Goal: Feedback & Contribution: Contribute content

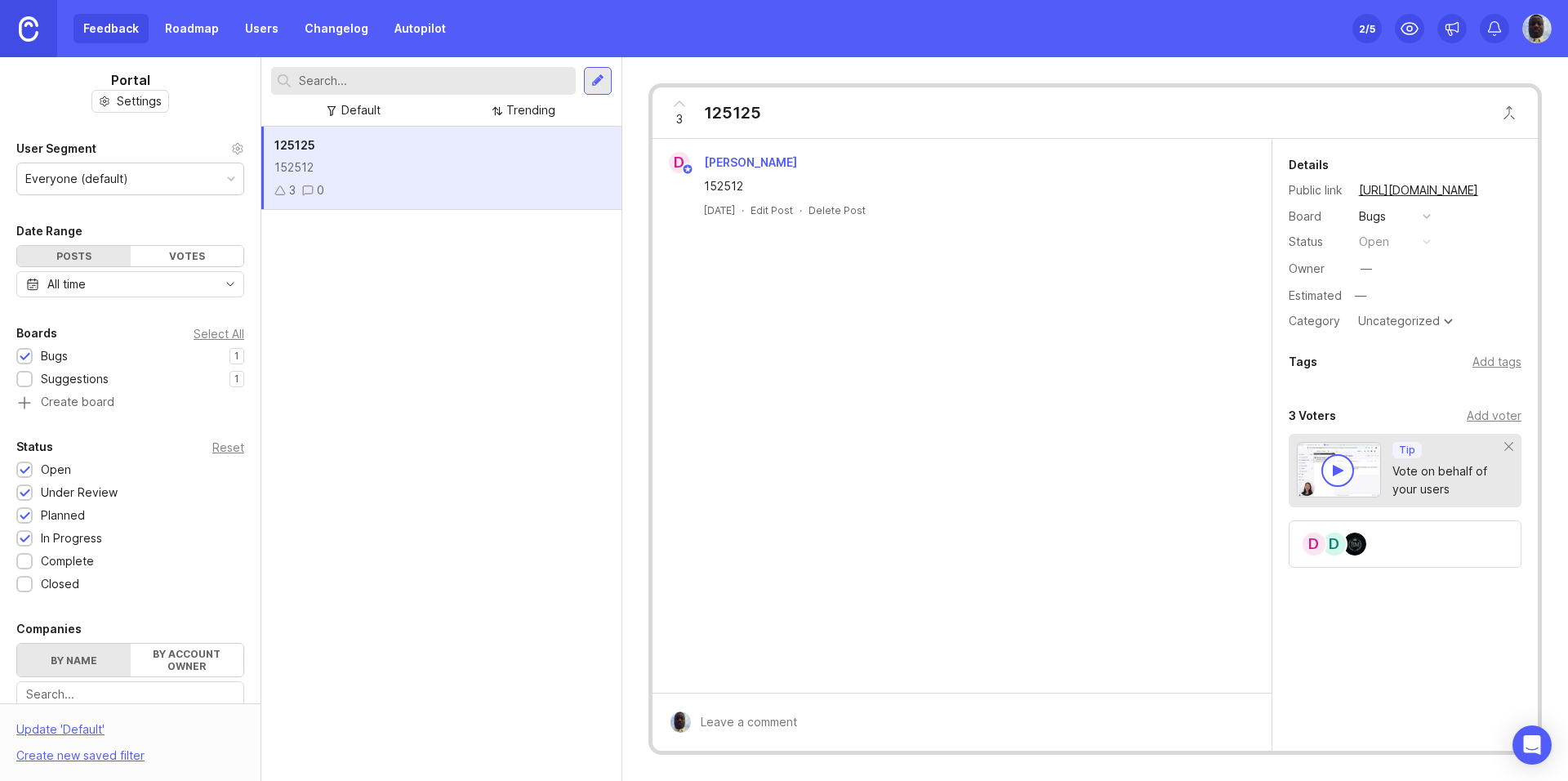
scroll to position [301, 0]
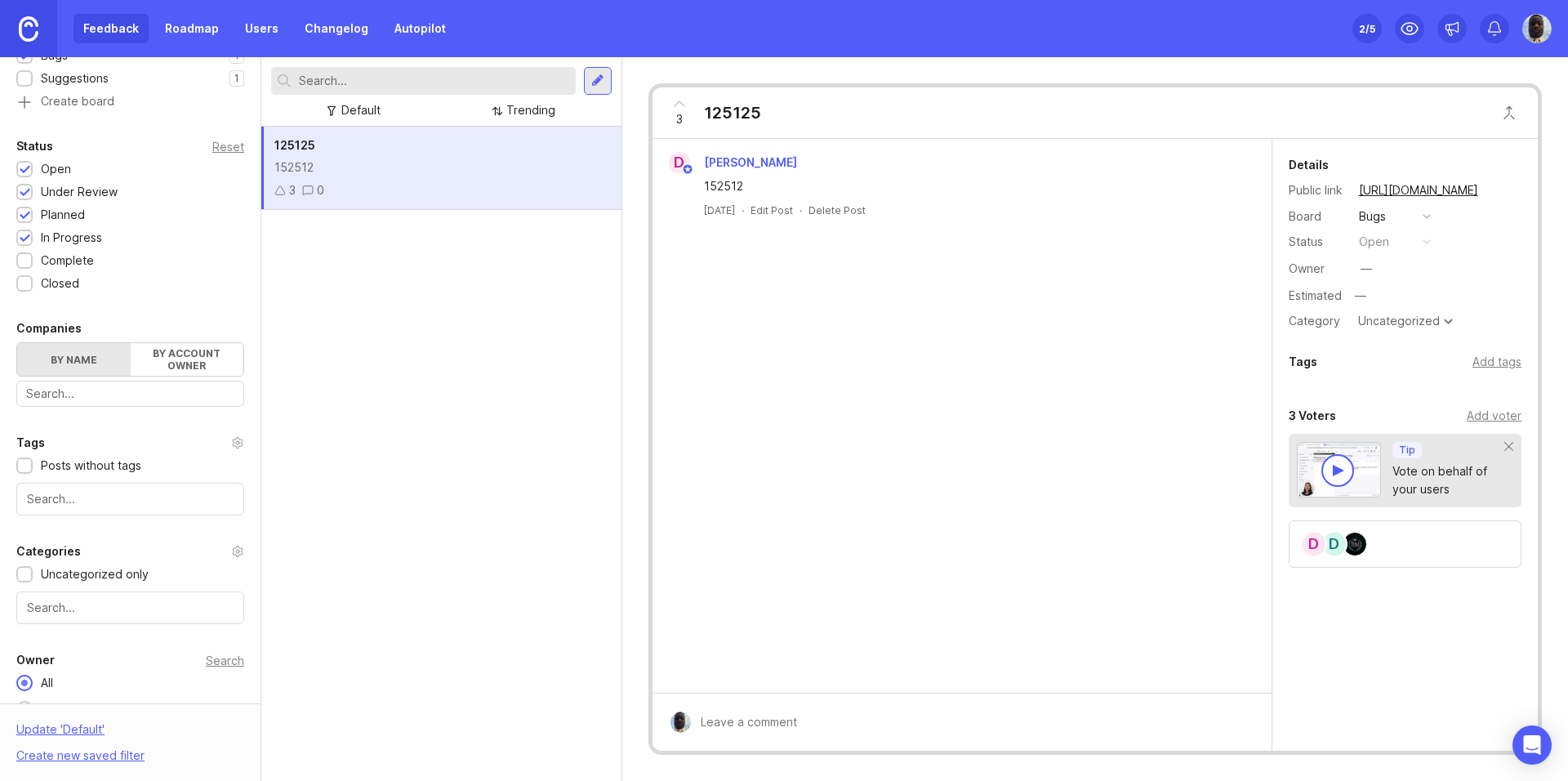
click at [400, 285] on div "125125 152512 3 0" at bounding box center [441, 453] width 360 height 654
click at [593, 83] on div at bounding box center [598, 81] width 13 height 15
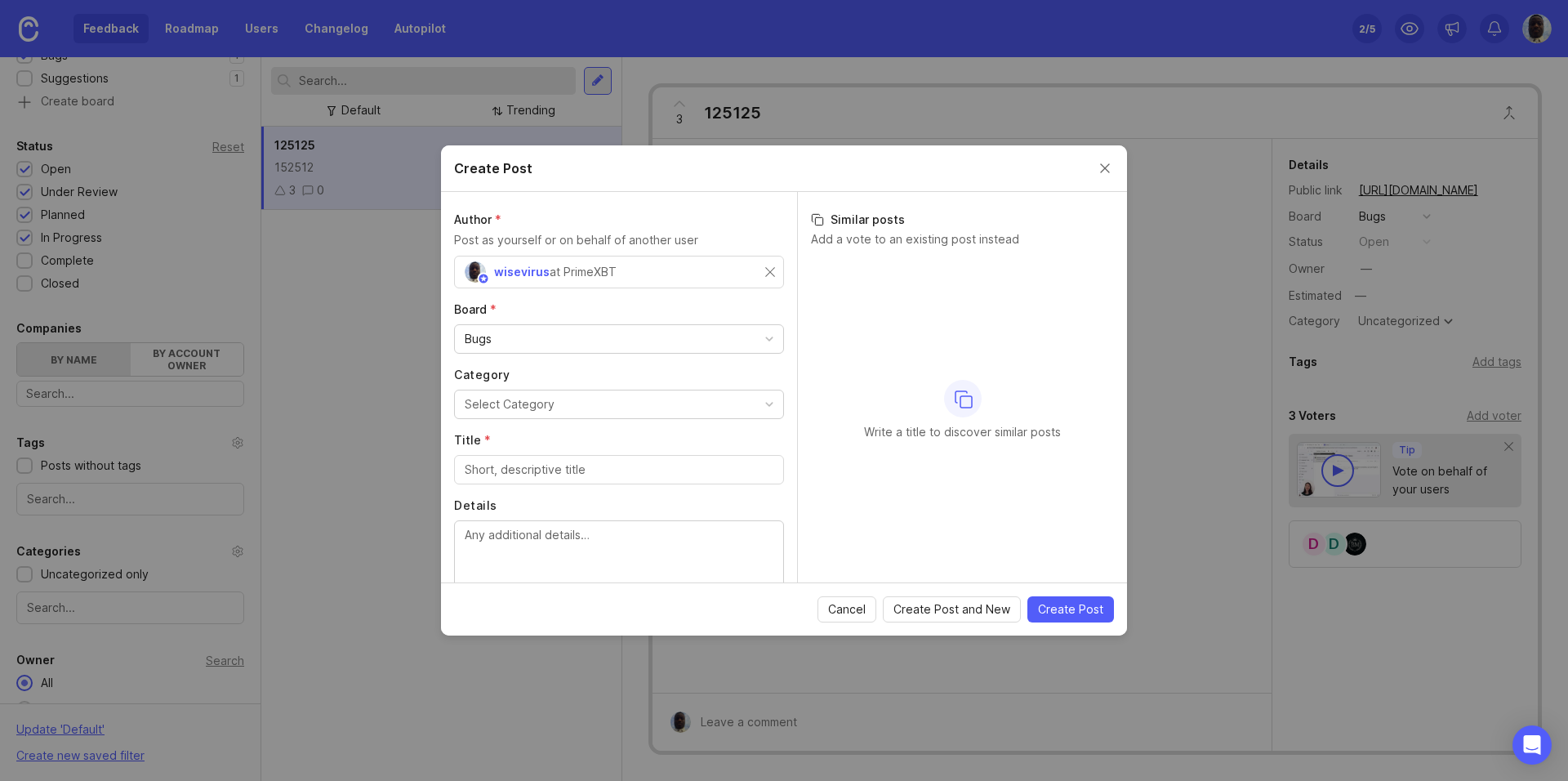
click at [534, 410] on div "Select Category" at bounding box center [509, 404] width 90 height 18
click at [553, 470] on input "Title *" at bounding box center [619, 469] width 309 height 18
paste input "Delay in Account Details Update After Closing Position"
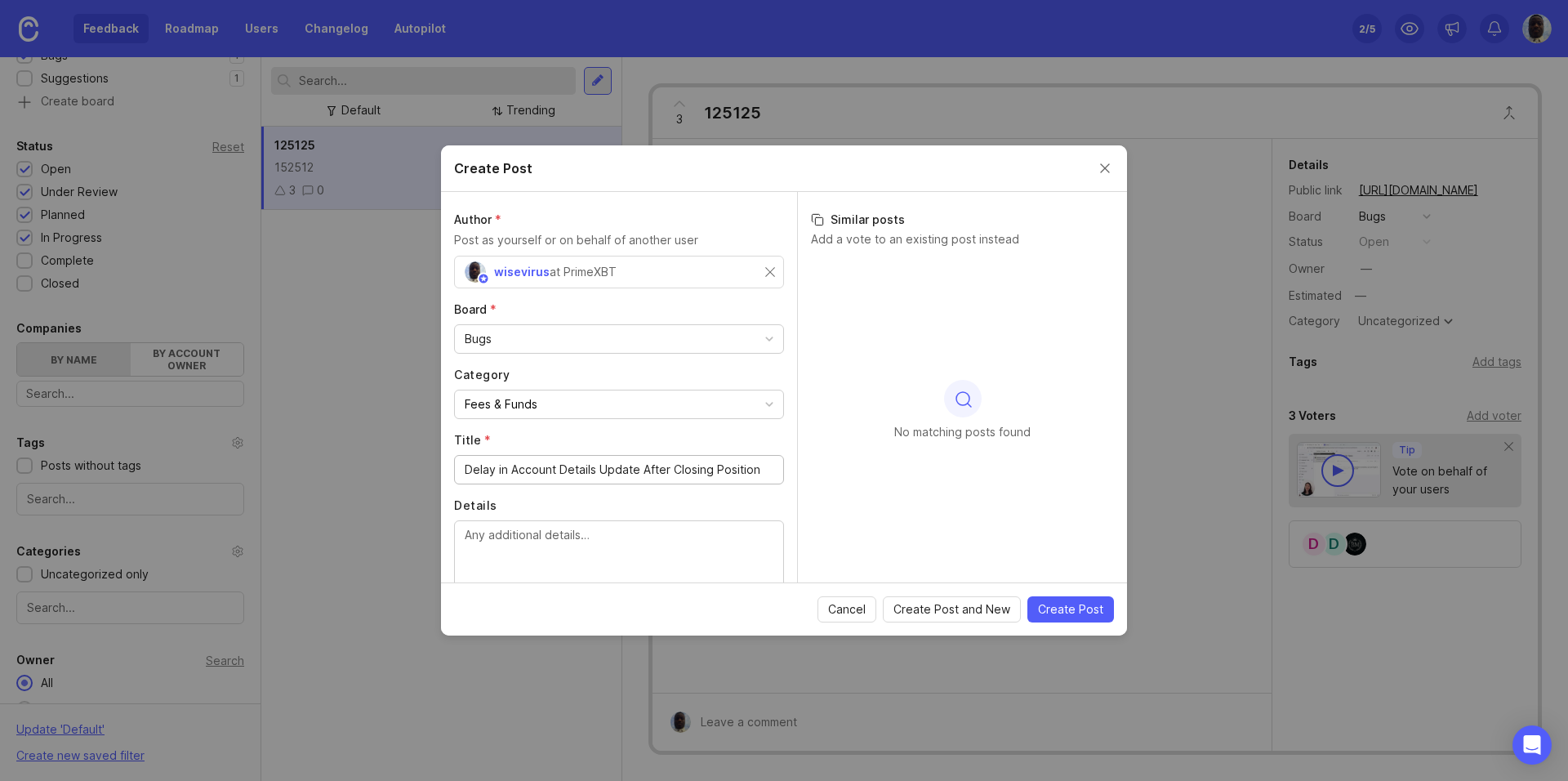
type input "Delay in Account Details Update After Closing Position"
click at [520, 555] on textarea "Details" at bounding box center [619, 553] width 309 height 54
paste textarea "After closing a position, the Account Details section does not update immediate…"
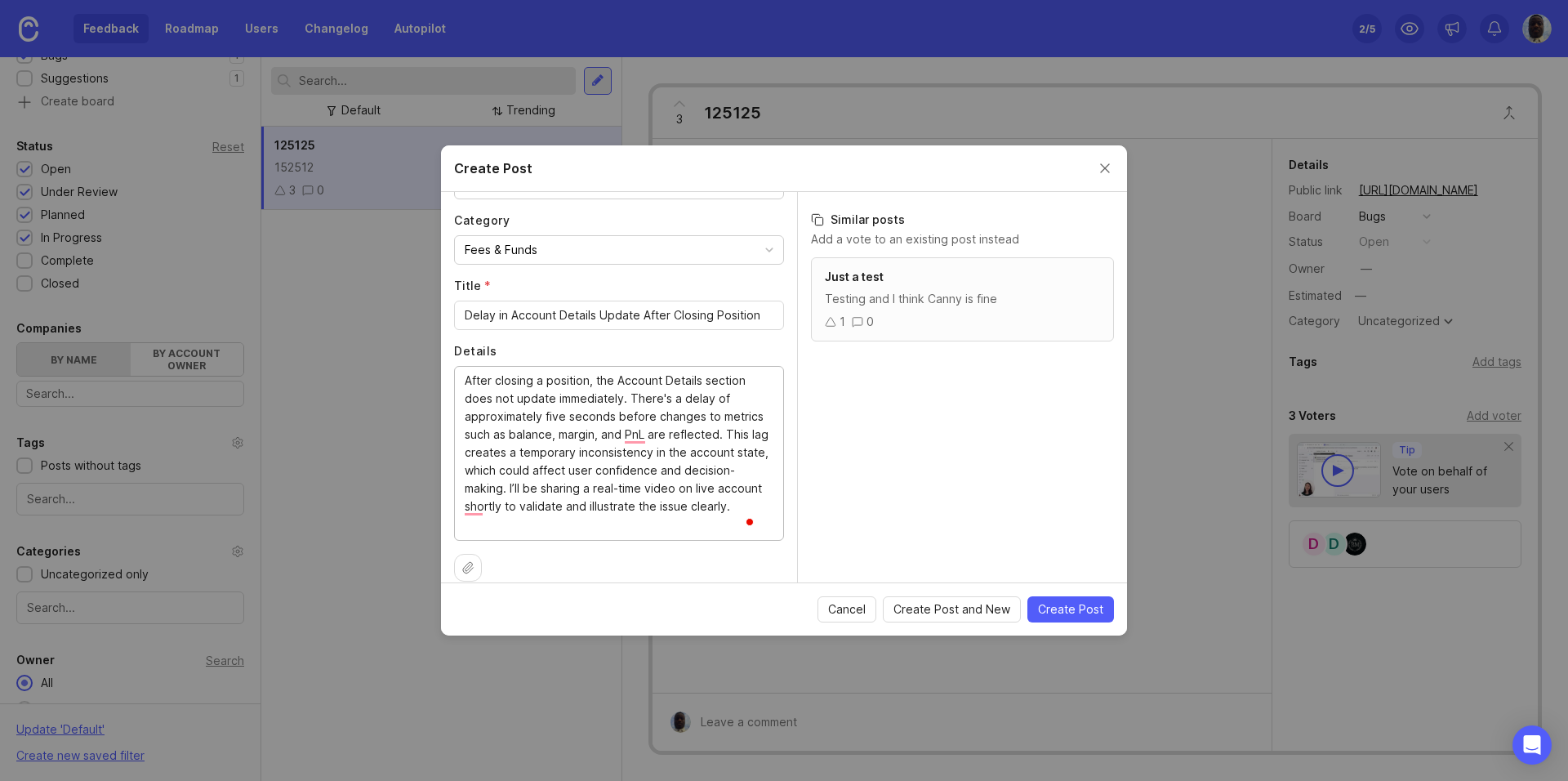
scroll to position [173, 0]
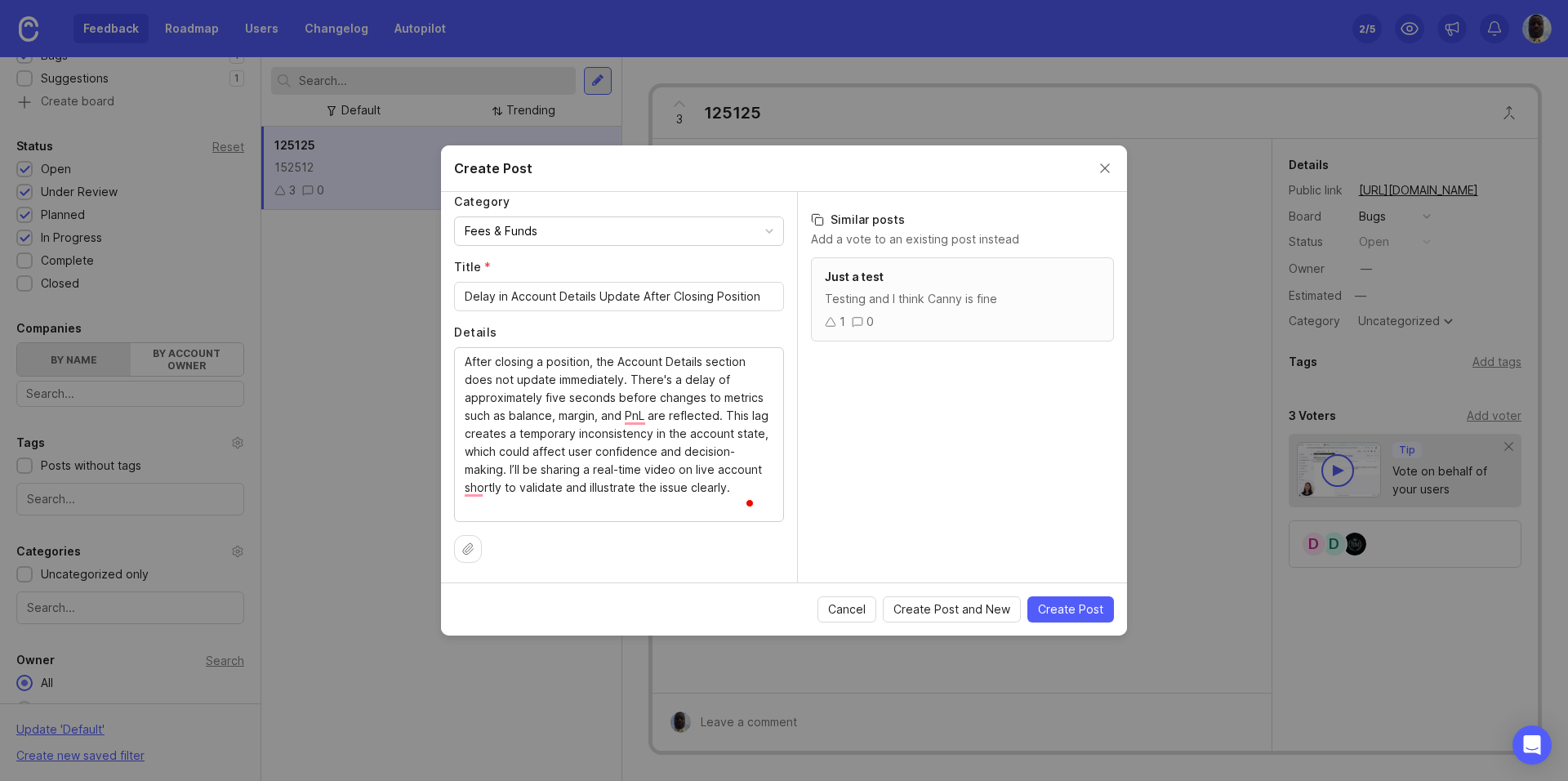
click at [465, 548] on icon at bounding box center [468, 548] width 10 height 11
click at [592, 544] on span at bounding box center [594, 546] width 8 height 8
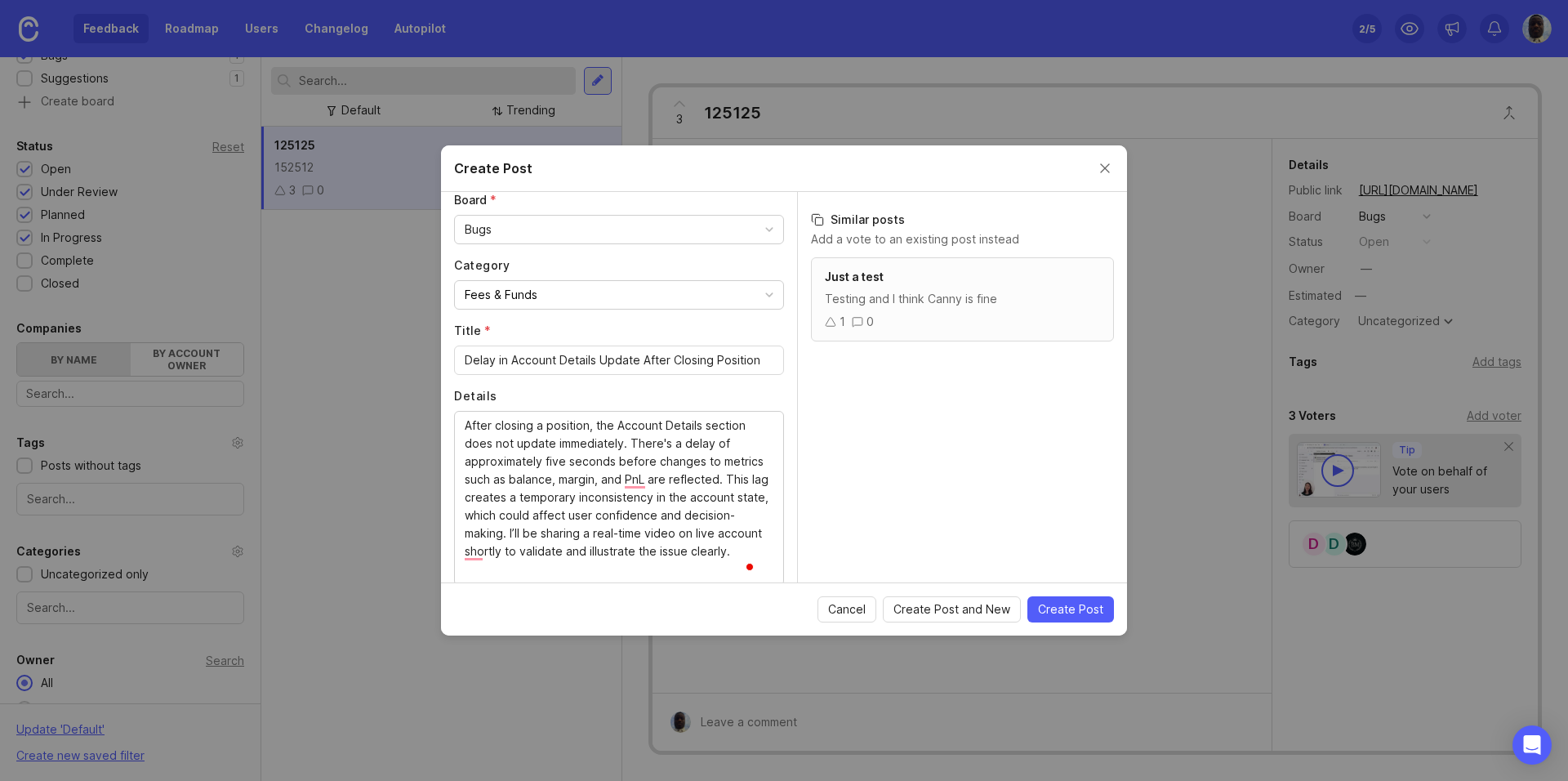
scroll to position [0, 0]
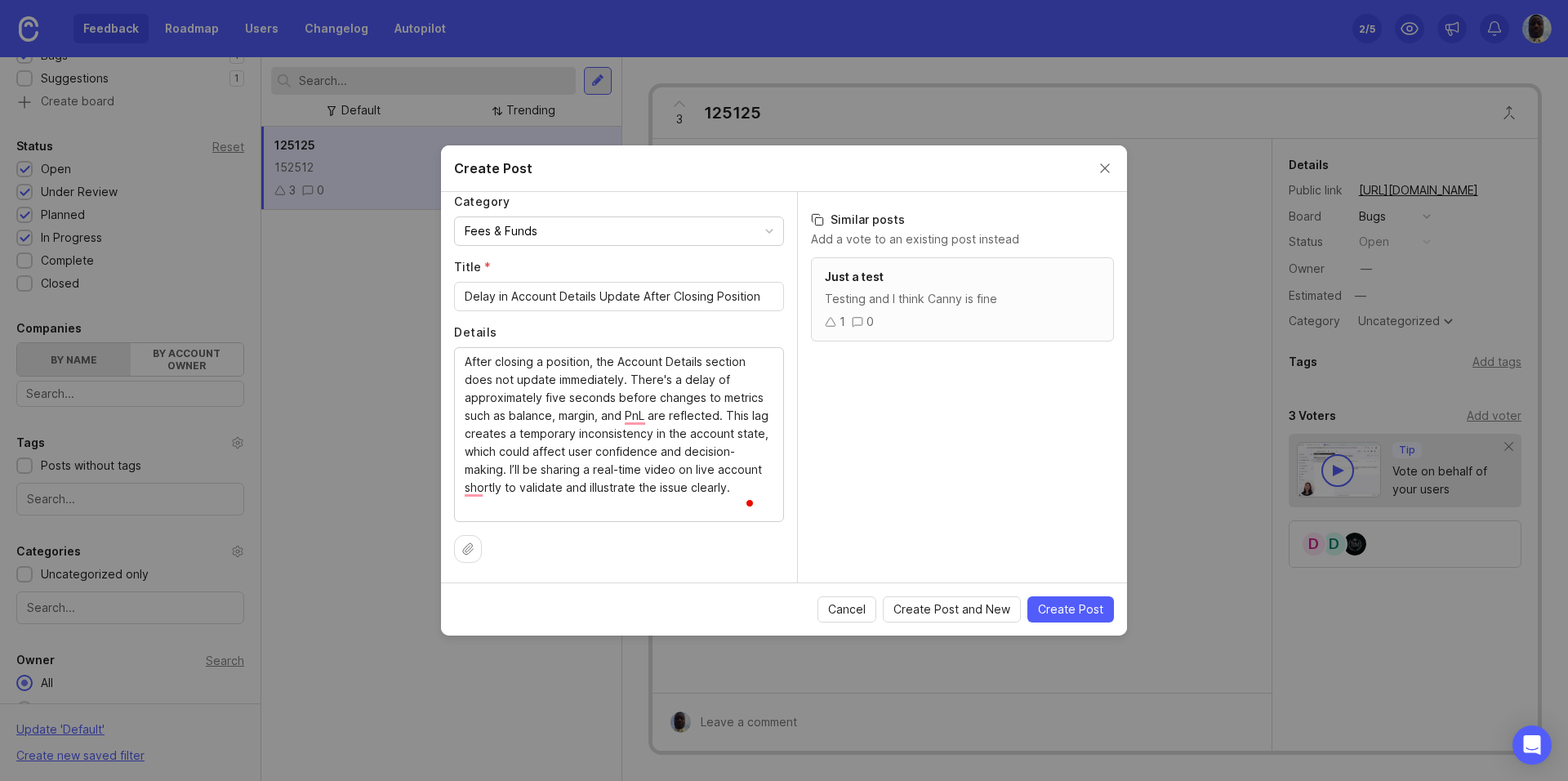
click at [464, 361] on div "After closing a position, the Account Details section does not update immediate…" at bounding box center [619, 434] width 330 height 175
click at [513, 512] on textarea "After closing a position, the Account Details section does not update immediate…" at bounding box center [619, 433] width 309 height 162
click at [645, 233] on button "Fees & Funds" at bounding box center [619, 231] width 330 height 29
drag, startPoint x: 506, startPoint y: 510, endPoint x: 433, endPoint y: 311, distance: 212.0
click at [433, 311] on div "Create Post Author * Post as yourself or on behalf of another user wisevirus at…" at bounding box center [784, 390] width 1568 height 781
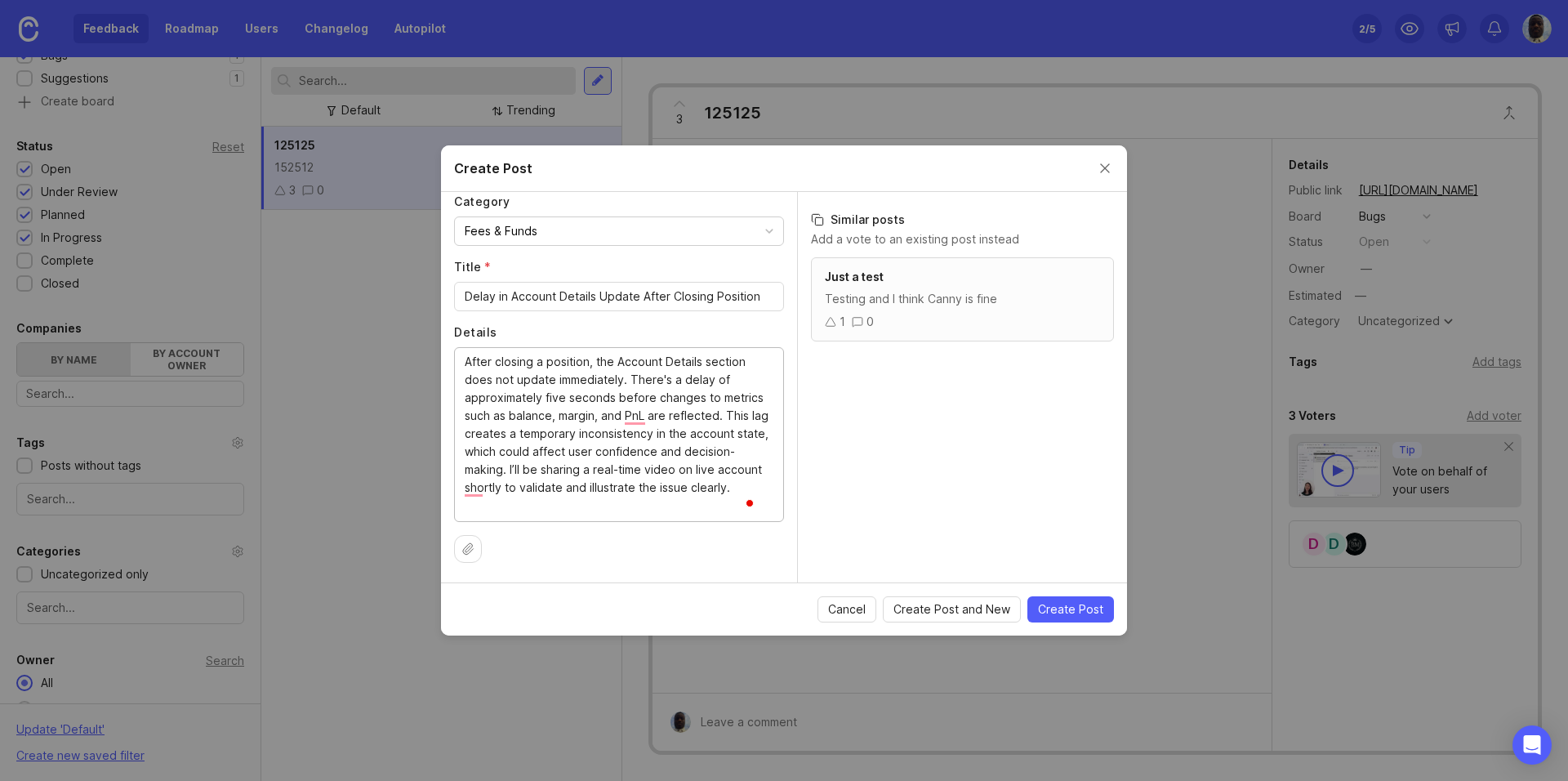
click at [582, 438] on textarea "After closing a position, the Account Details section does not update immediate…" at bounding box center [619, 433] width 309 height 162
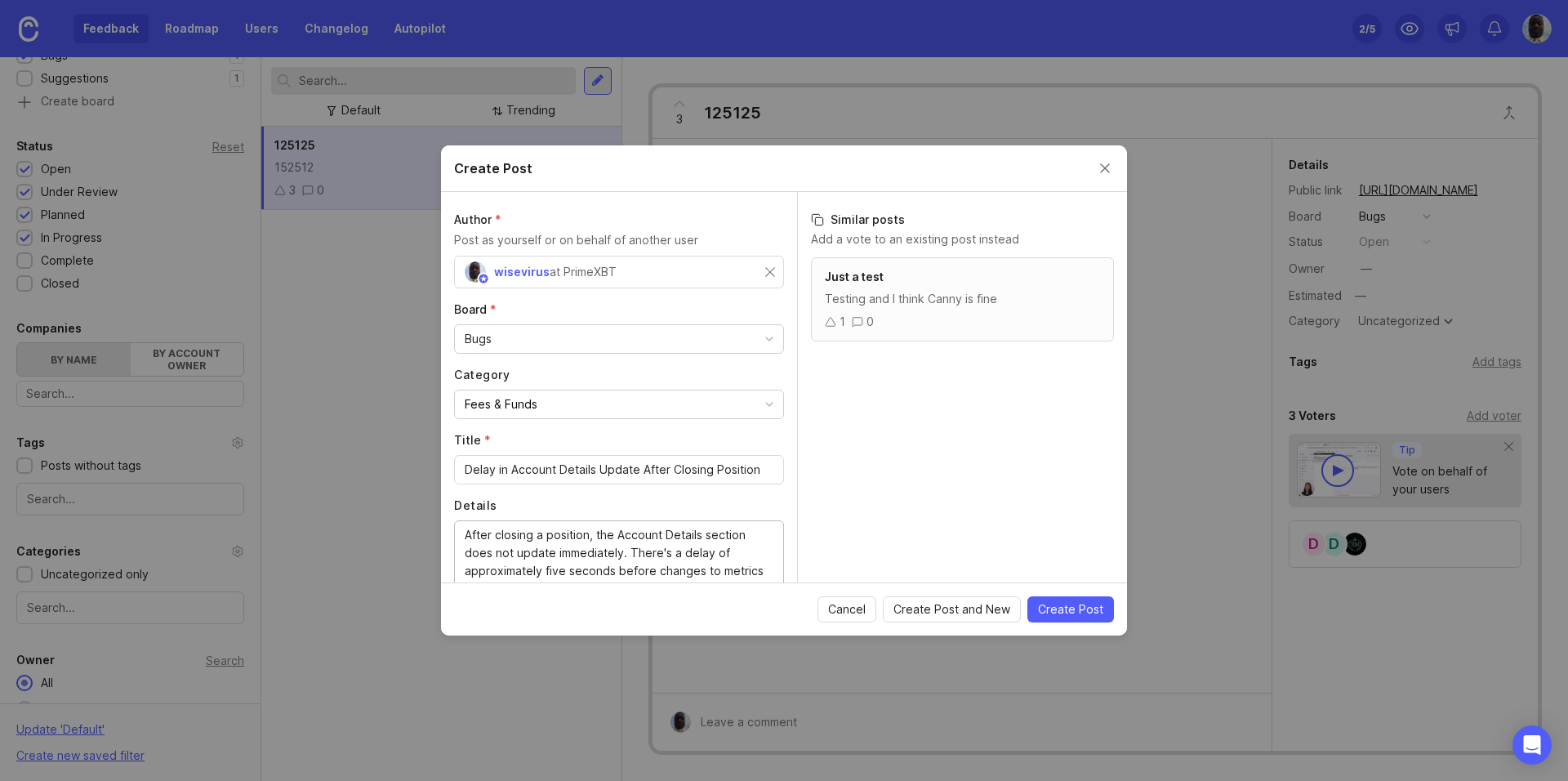
scroll to position [173, 0]
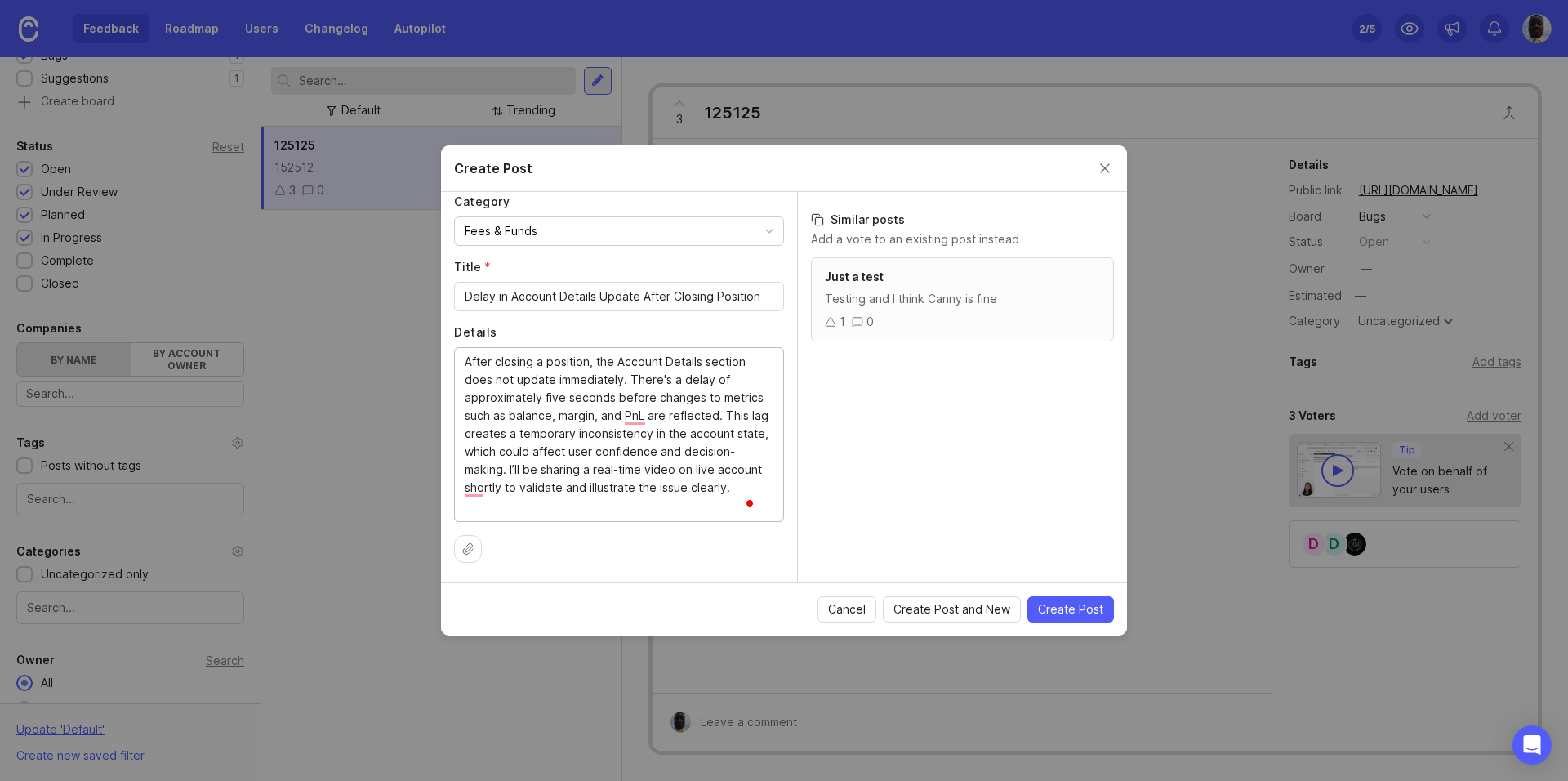
click at [559, 469] on textarea "After closing a position, the Account Details section does not update immediate…" at bounding box center [619, 433] width 309 height 162
paste textarea "this platform outperforms every alternative I've tried"
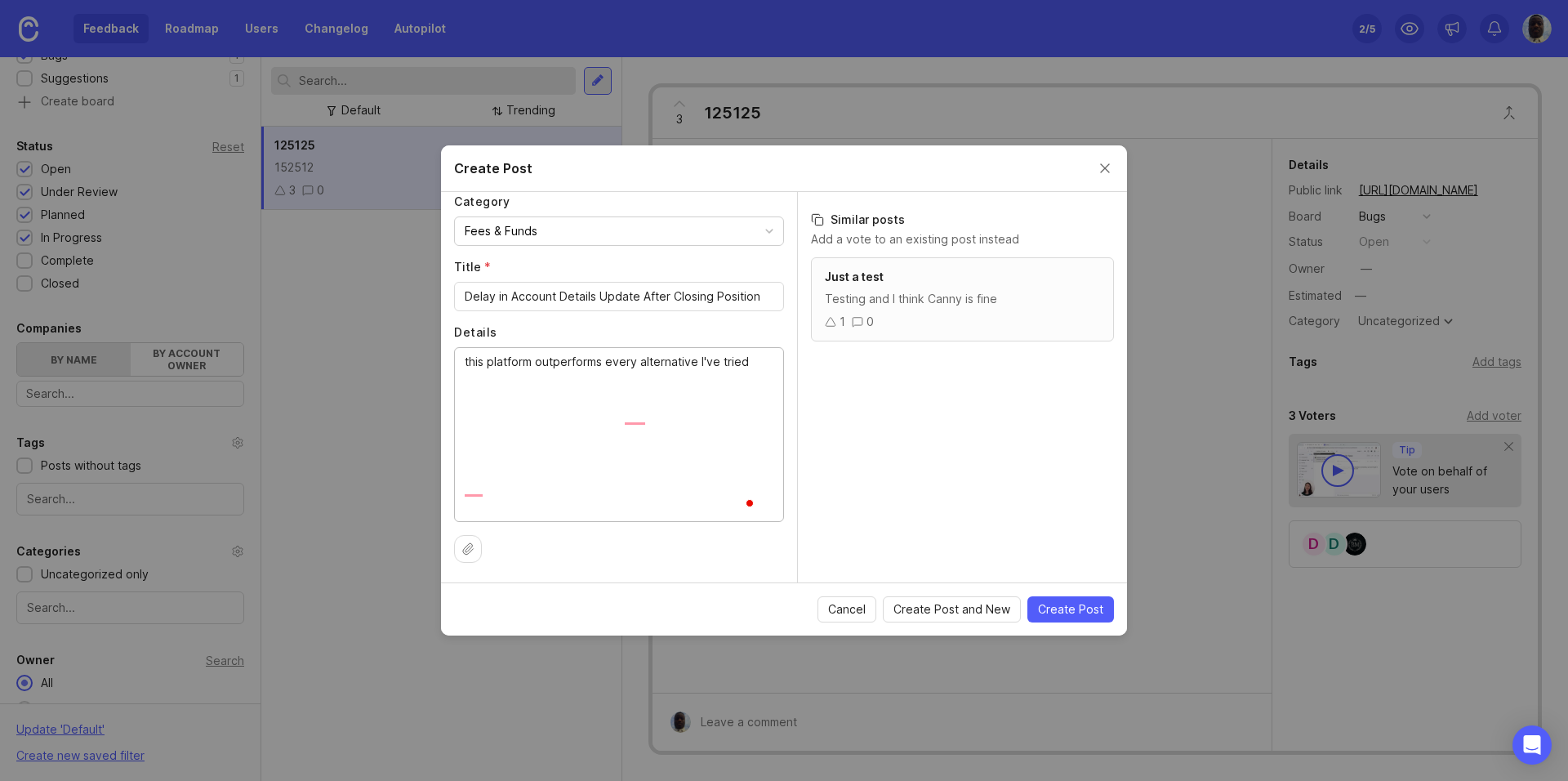
scroll to position [66, 0]
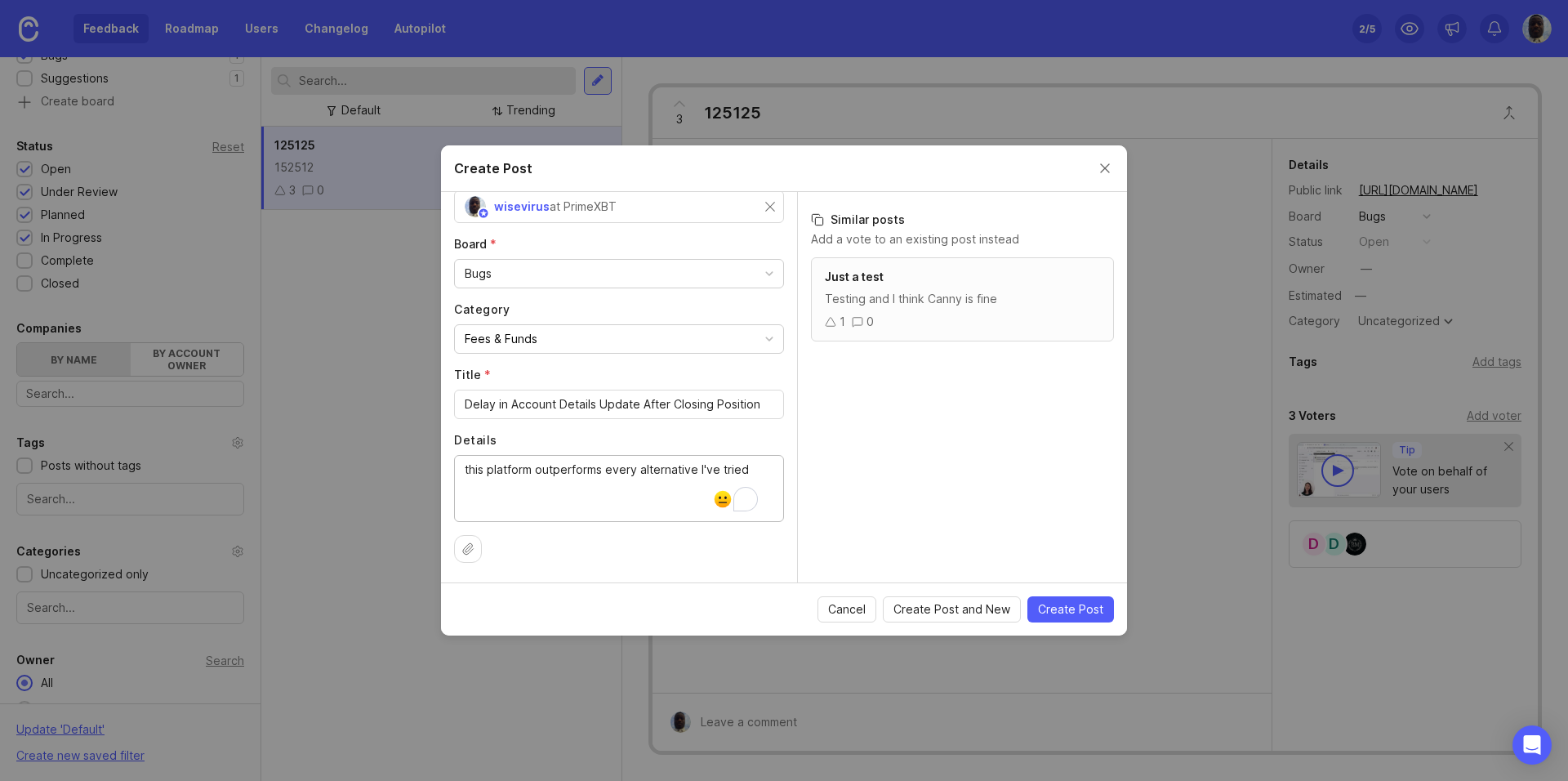
type textarea "this platform outperforms every alternative I've tried"
click at [1068, 606] on span "Create Post" at bounding box center [1070, 609] width 65 height 16
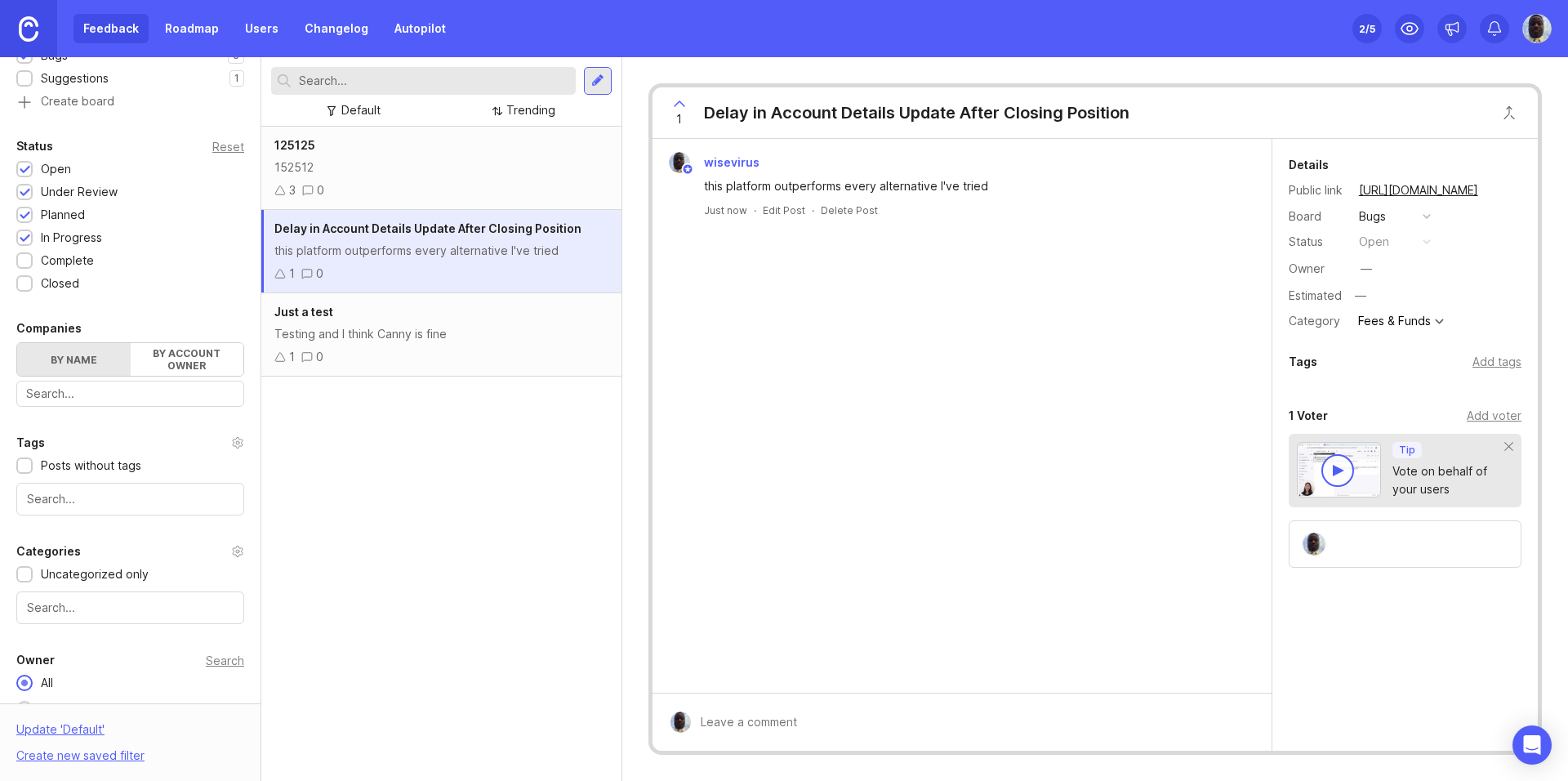
click at [471, 336] on div "Testing and I think Canny is fine" at bounding box center [442, 333] width 334 height 18
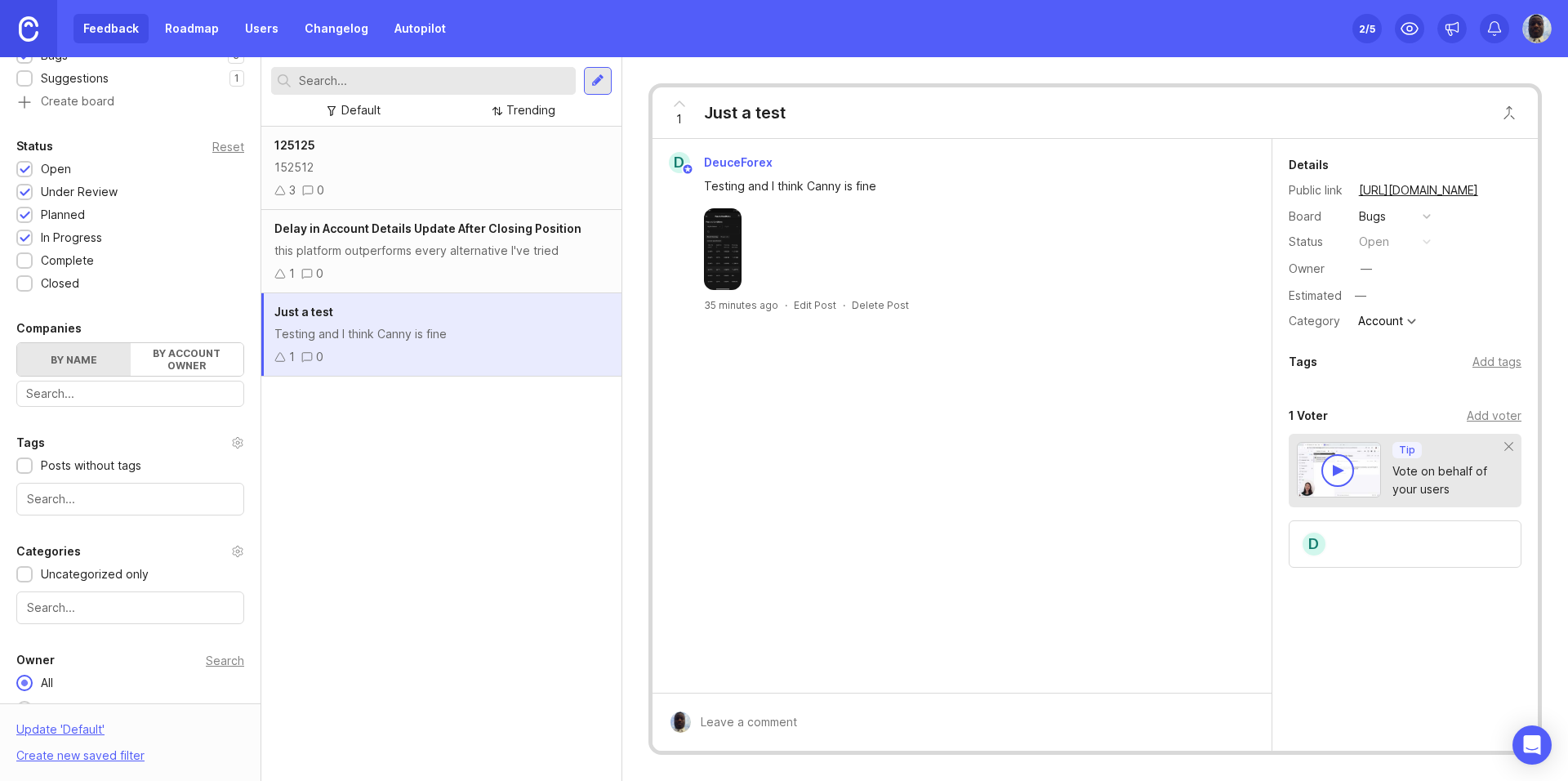
click at [711, 270] on img at bounding box center [723, 249] width 38 height 81
click at [280, 275] on icon at bounding box center [280, 274] width 12 height 12
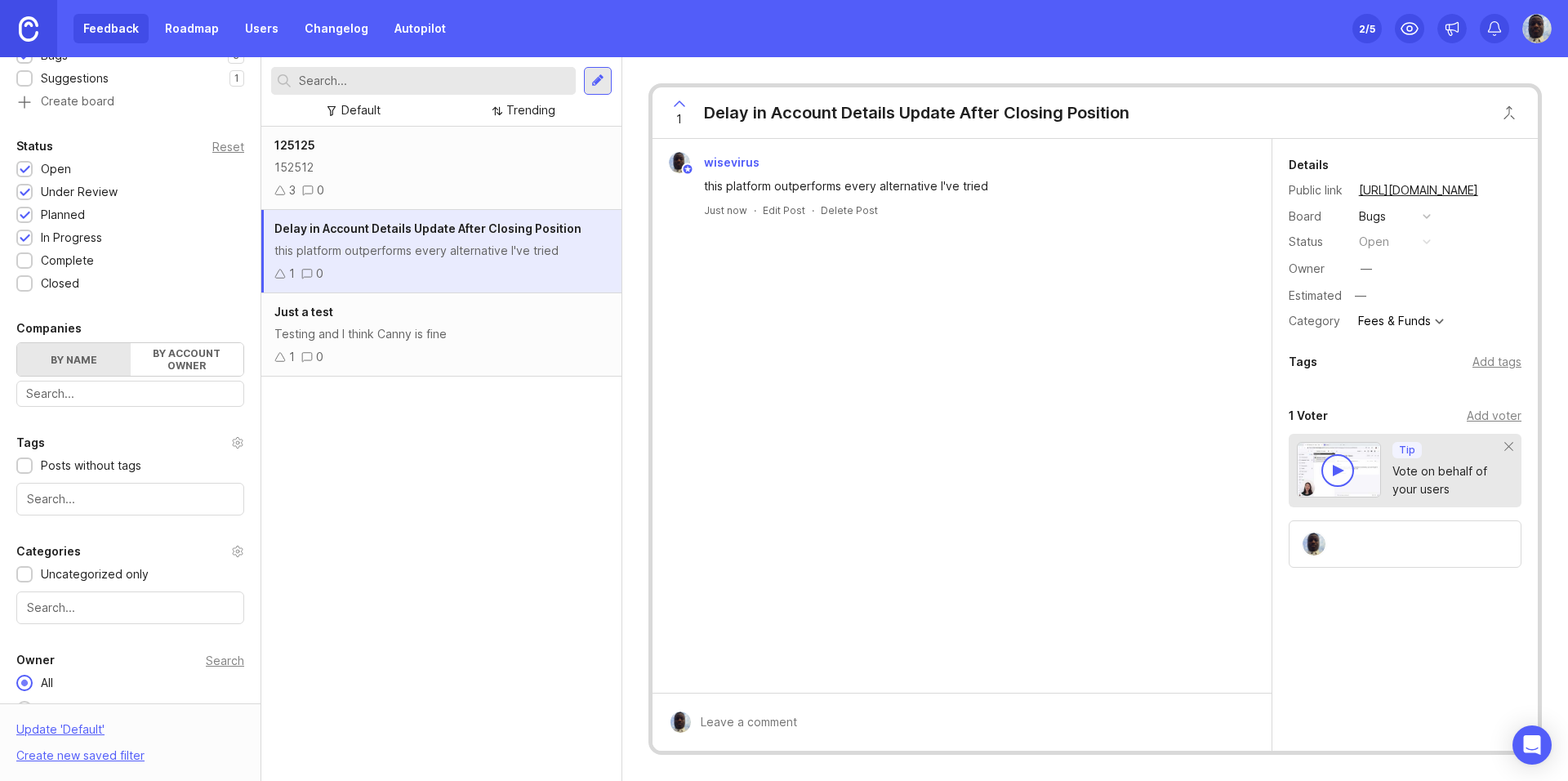
click at [382, 245] on div "this platform outperforms every alternative I've tried" at bounding box center [442, 250] width 334 height 18
click at [773, 732] on div at bounding box center [974, 721] width 566 height 31
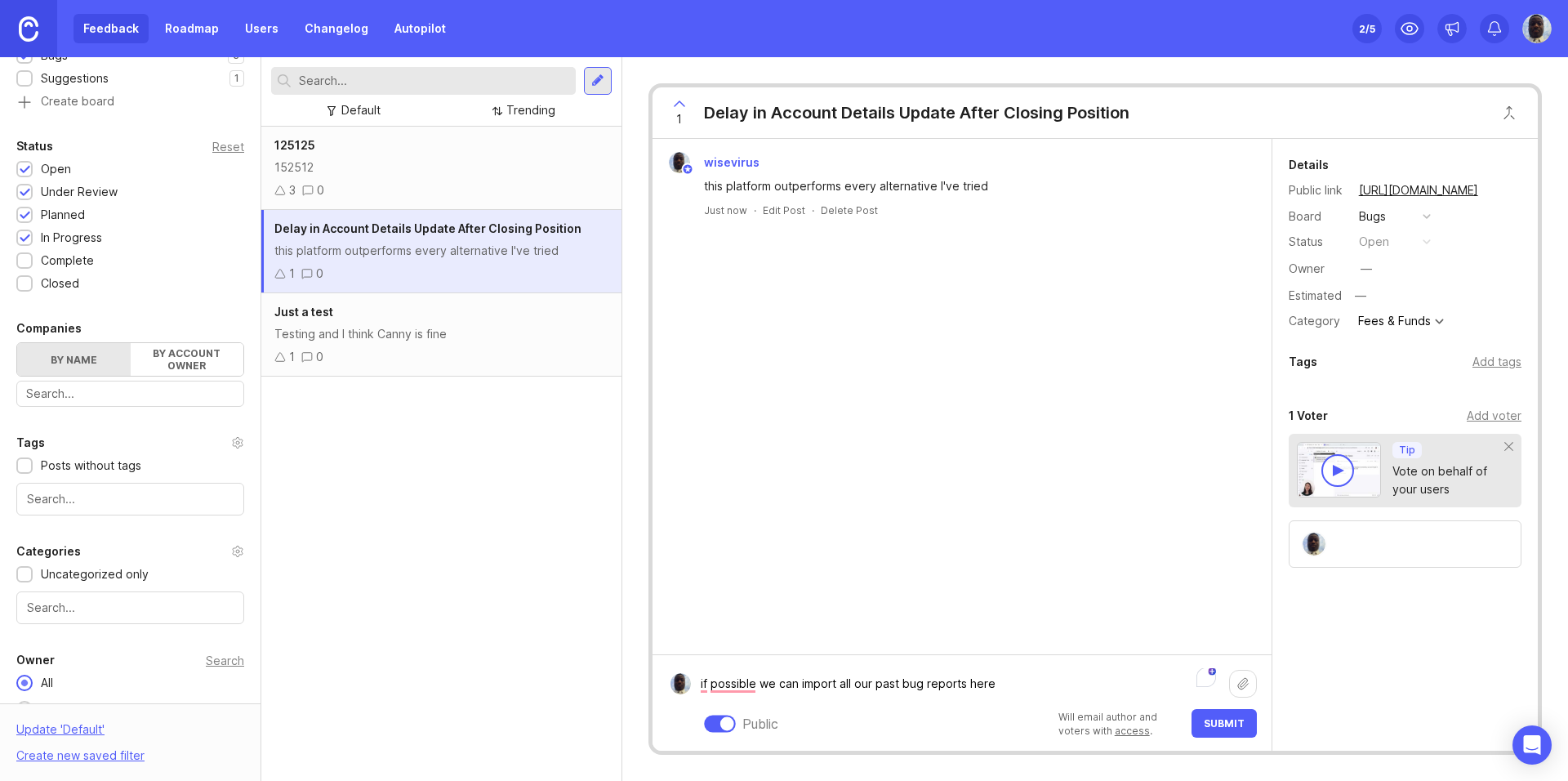
type textarea "if possible we can import all our past bug reports here"
click at [1210, 723] on span "Submit" at bounding box center [1224, 723] width 41 height 13
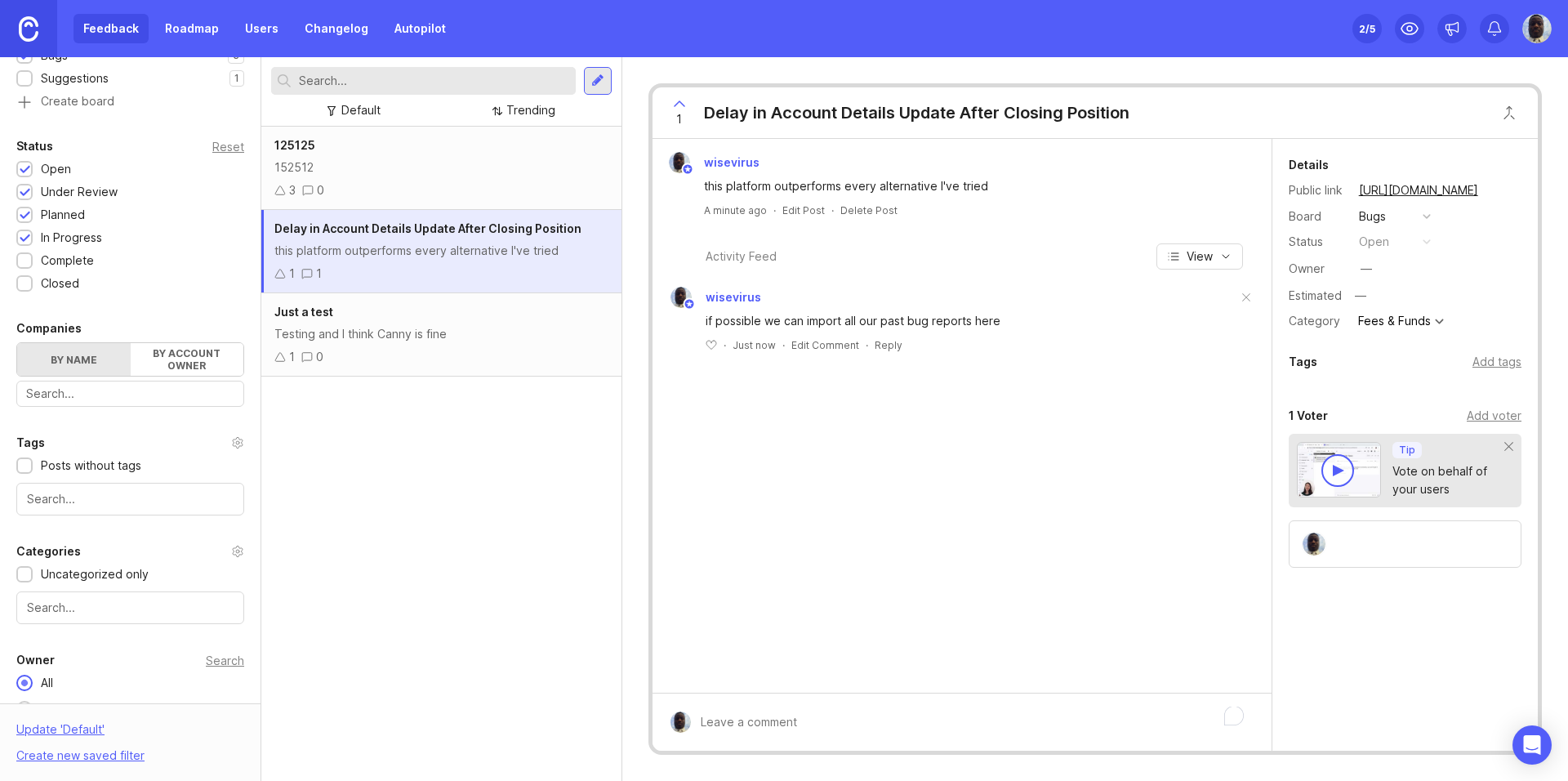
click at [933, 429] on div "wisevirus this platform outperforms every alternative I've tried A minute ago ·…" at bounding box center [961, 416] width 619 height 554
click at [29, 238] on div at bounding box center [24, 238] width 11 height 13
click at [165, 358] on label "By account owner" at bounding box center [187, 359] width 113 height 33
click at [17, 343] on input "By account owner" at bounding box center [17, 343] width 0 height 0
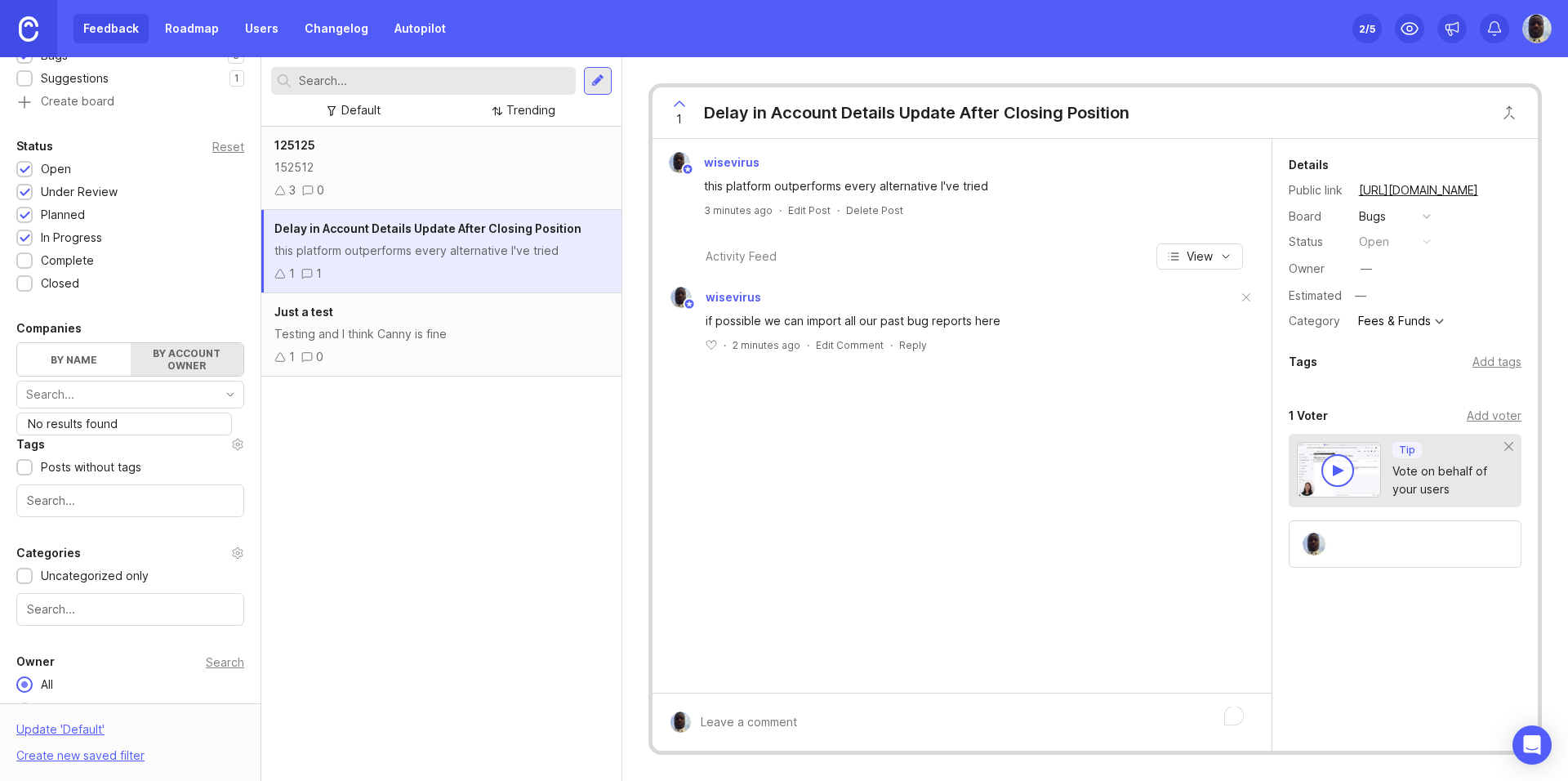
click at [192, 398] on input "toggle menu" at bounding box center [121, 394] width 190 height 18
click at [113, 374] on label "By name" at bounding box center [73, 359] width 113 height 33
click at [17, 343] on input "By name" at bounding box center [17, 343] width 0 height 0
click at [143, 391] on input "text" at bounding box center [130, 393] width 208 height 18
type input "w"
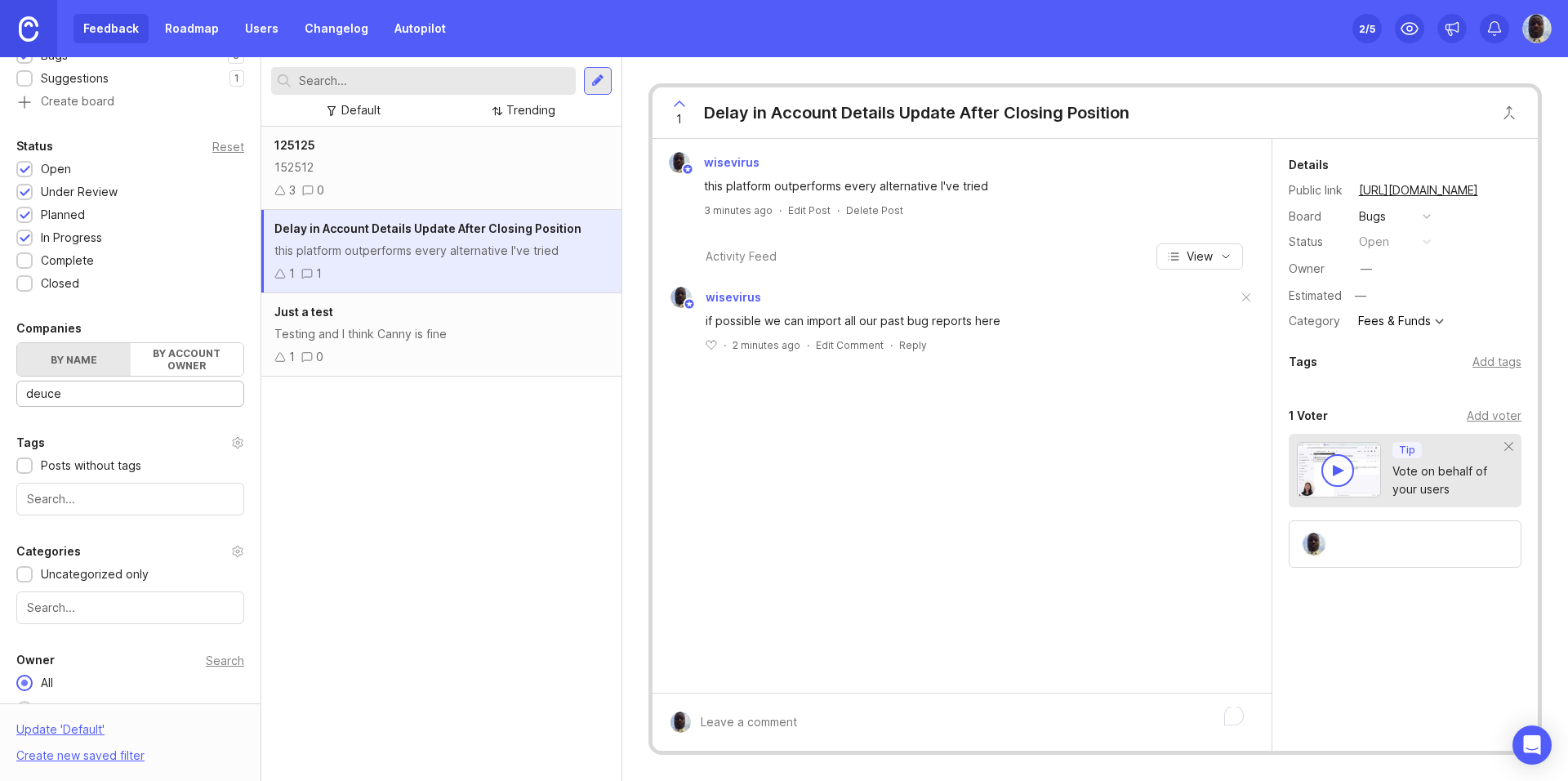
type input "deuce"
click at [143, 315] on div "Portal Settings User Segment Everyone (default) Date Range Posts Votes All time…" at bounding box center [130, 257] width 260 height 1001
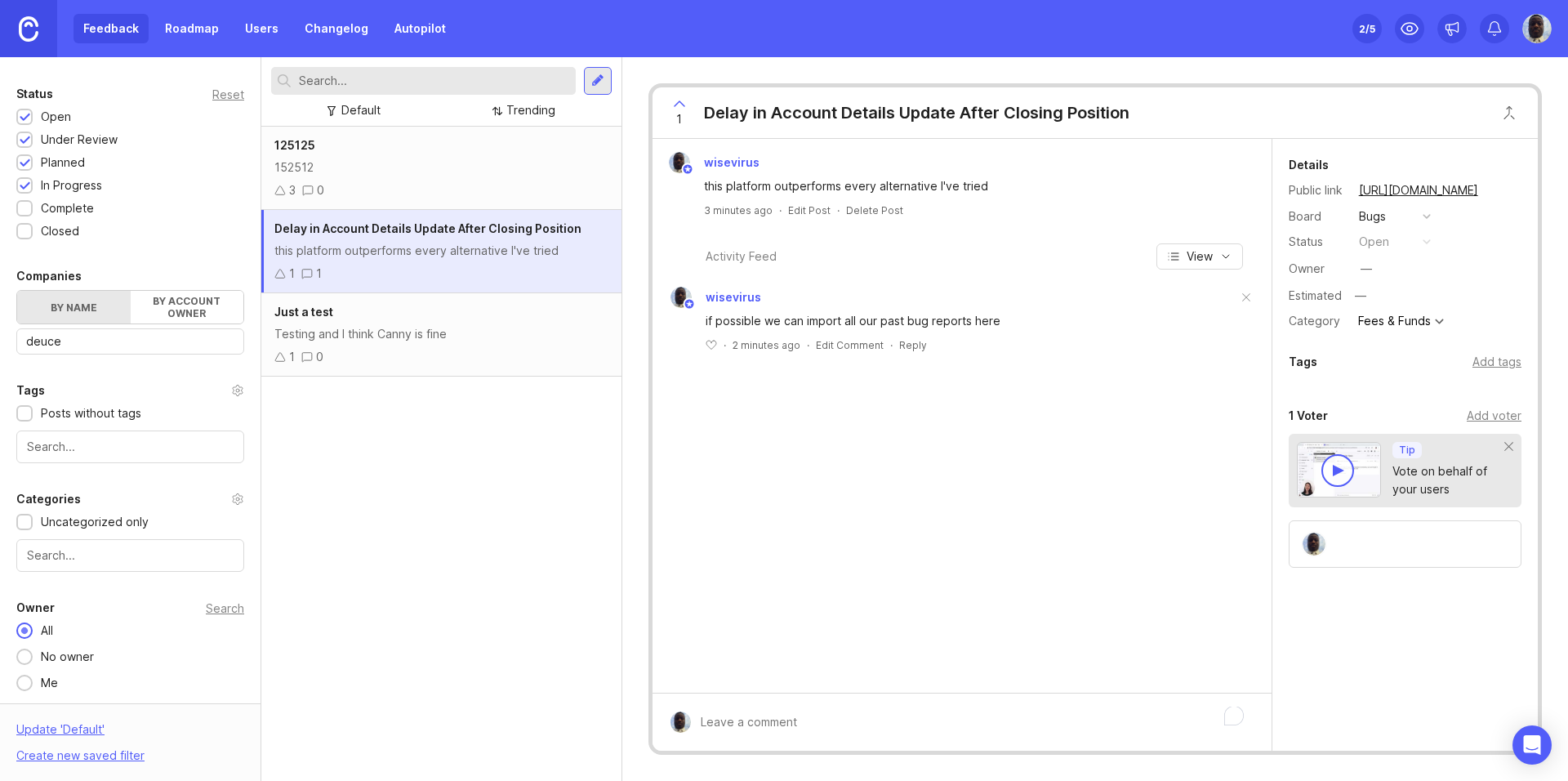
scroll to position [354, 0]
click at [165, 525] on div "Uncategorized only" at bounding box center [129, 520] width 227 height 18
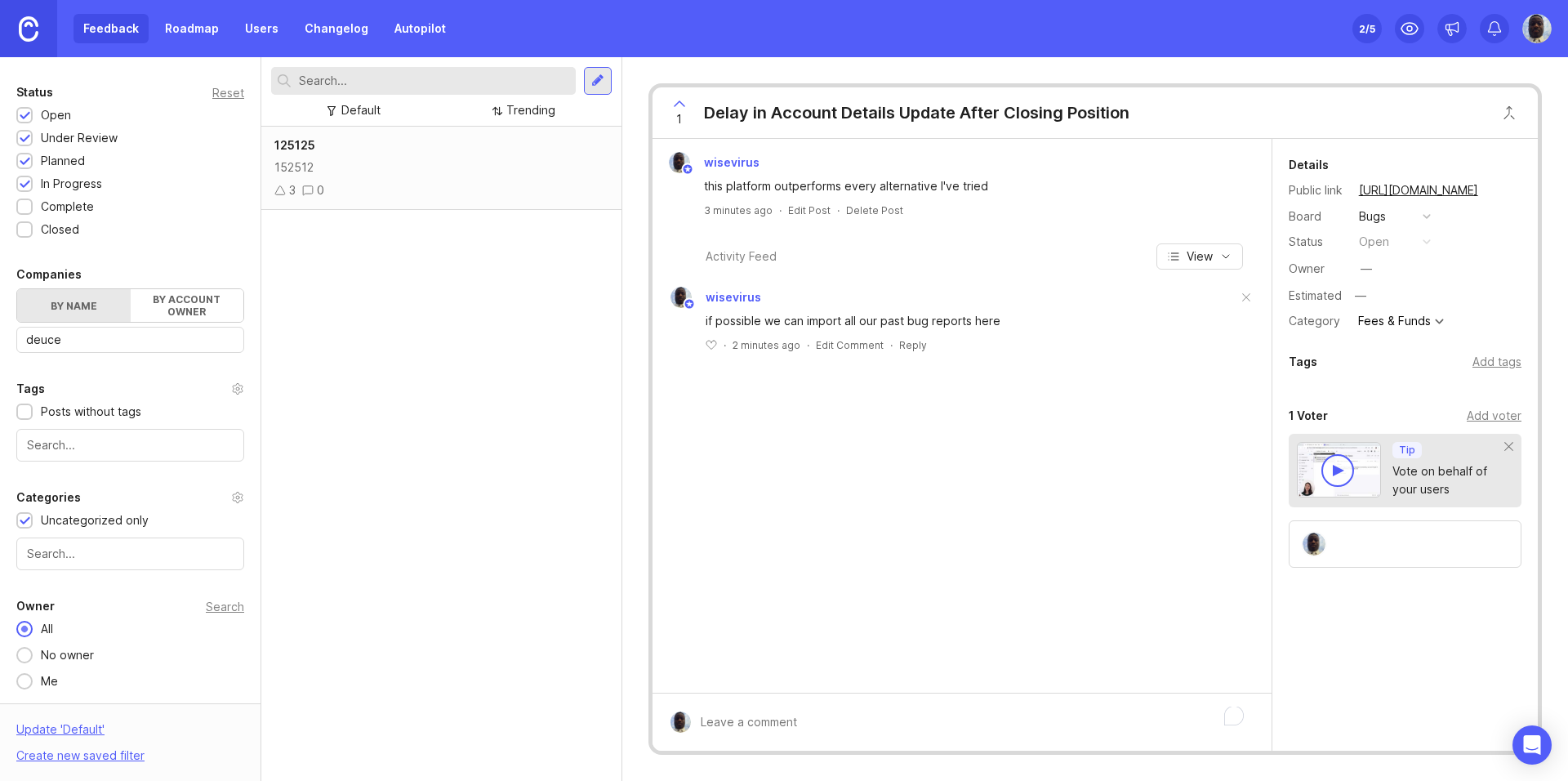
click at [165, 525] on div "Uncategorized only" at bounding box center [129, 520] width 227 height 18
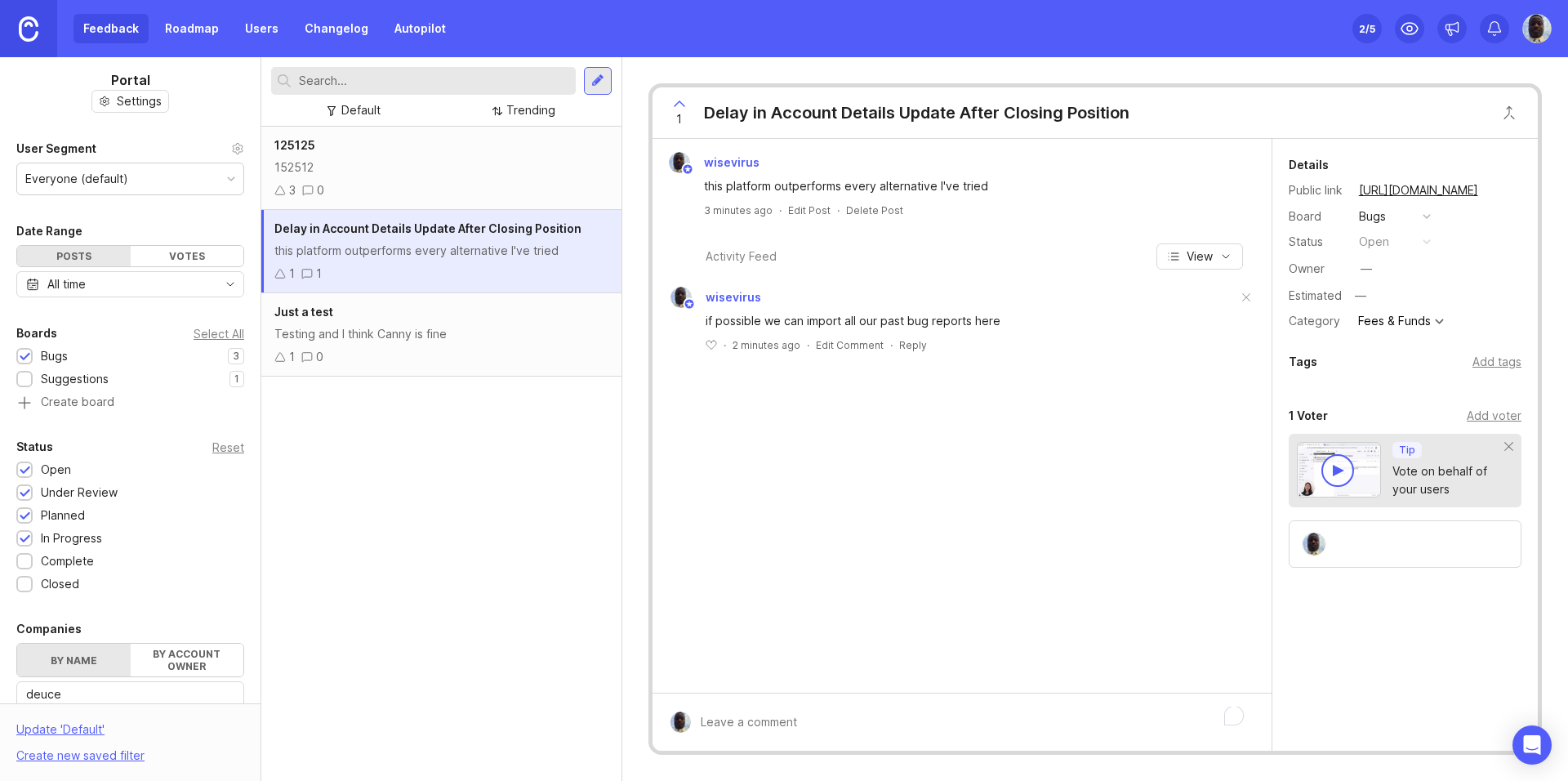
click at [140, 170] on div "Everyone (default)" at bounding box center [129, 179] width 226 height 31
